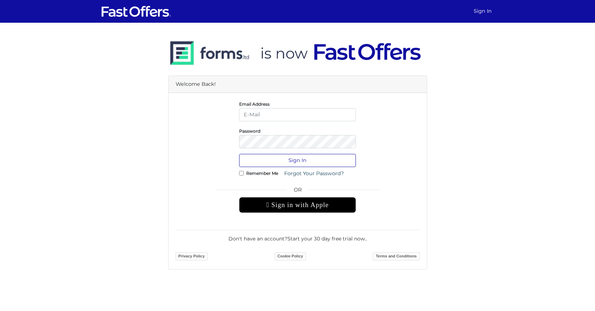
type input "[EMAIL_ADDRESS][DOMAIN_NAME]"
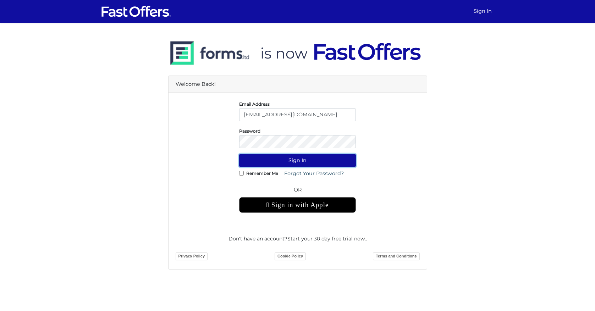
click at [315, 162] on button "Sign In" at bounding box center [297, 160] width 117 height 13
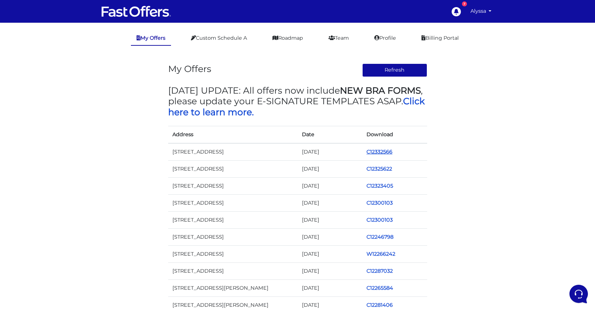
click at [377, 151] on link "C12332566" at bounding box center [380, 152] width 26 height 6
